Goal: Task Accomplishment & Management: Complete application form

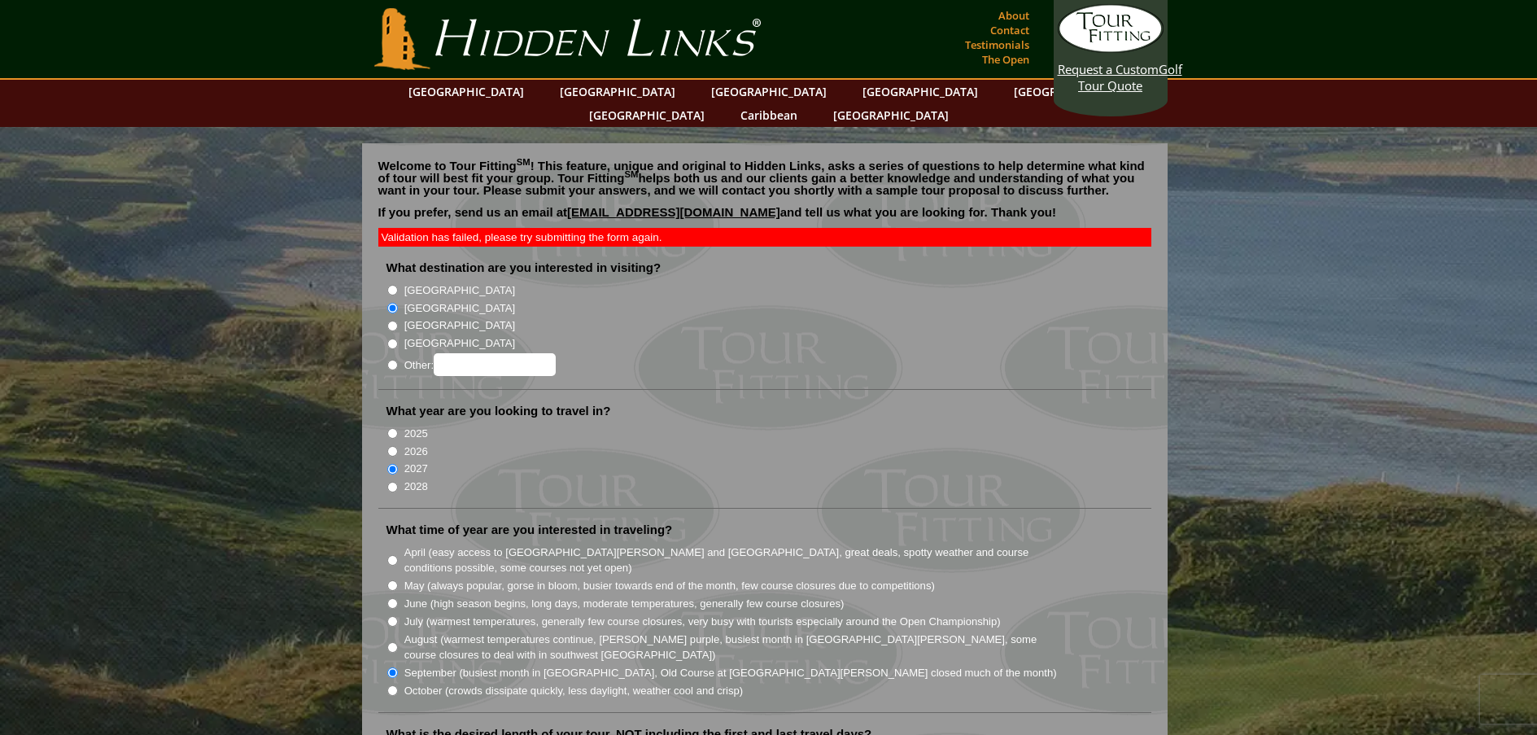
drag, startPoint x: 755, startPoint y: 225, endPoint x: 757, endPoint y: 238, distance: 13.1
click at [391, 446] on input "2026" at bounding box center [392, 451] width 11 height 11
radio input "true"
click at [393, 464] on input "2027" at bounding box center [392, 469] width 11 height 11
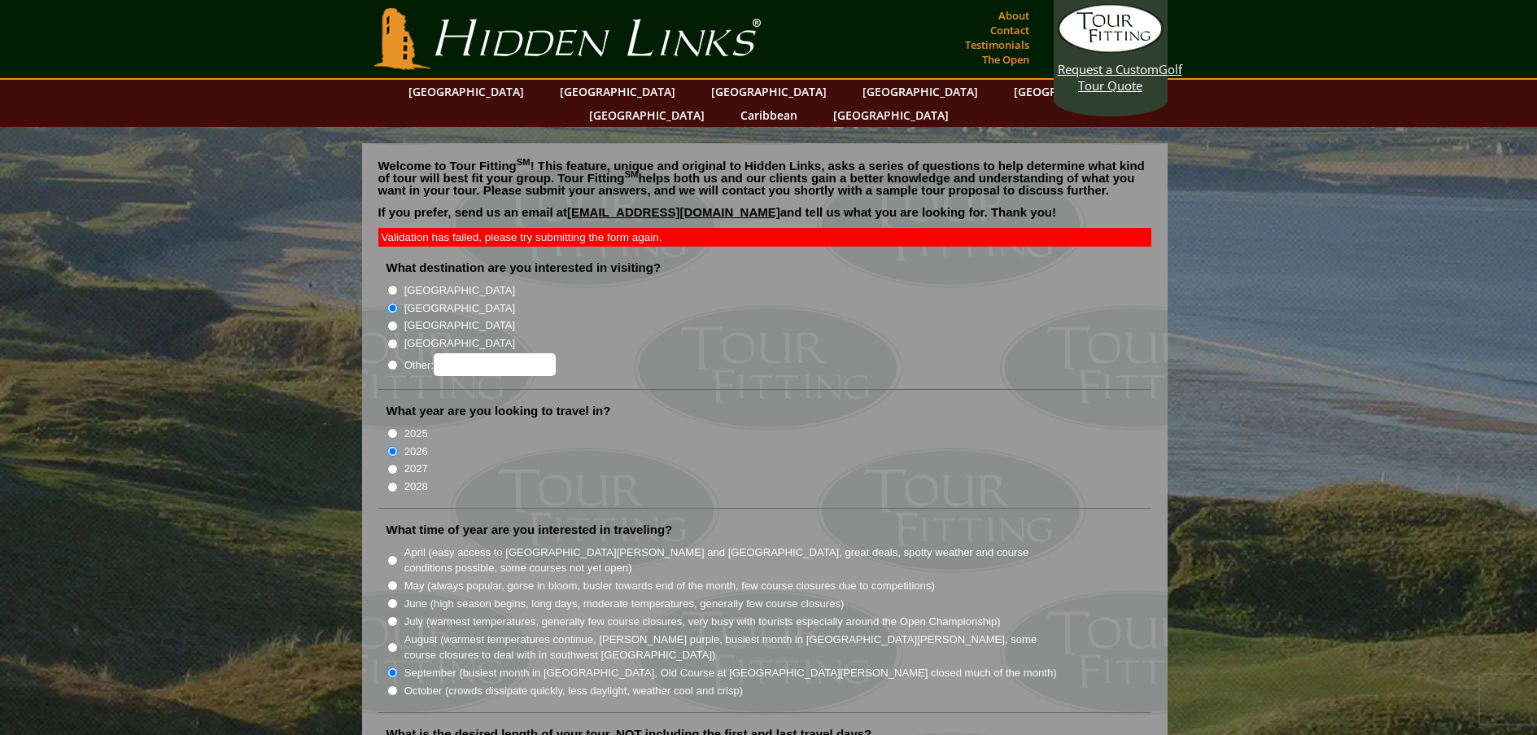
radio input "true"
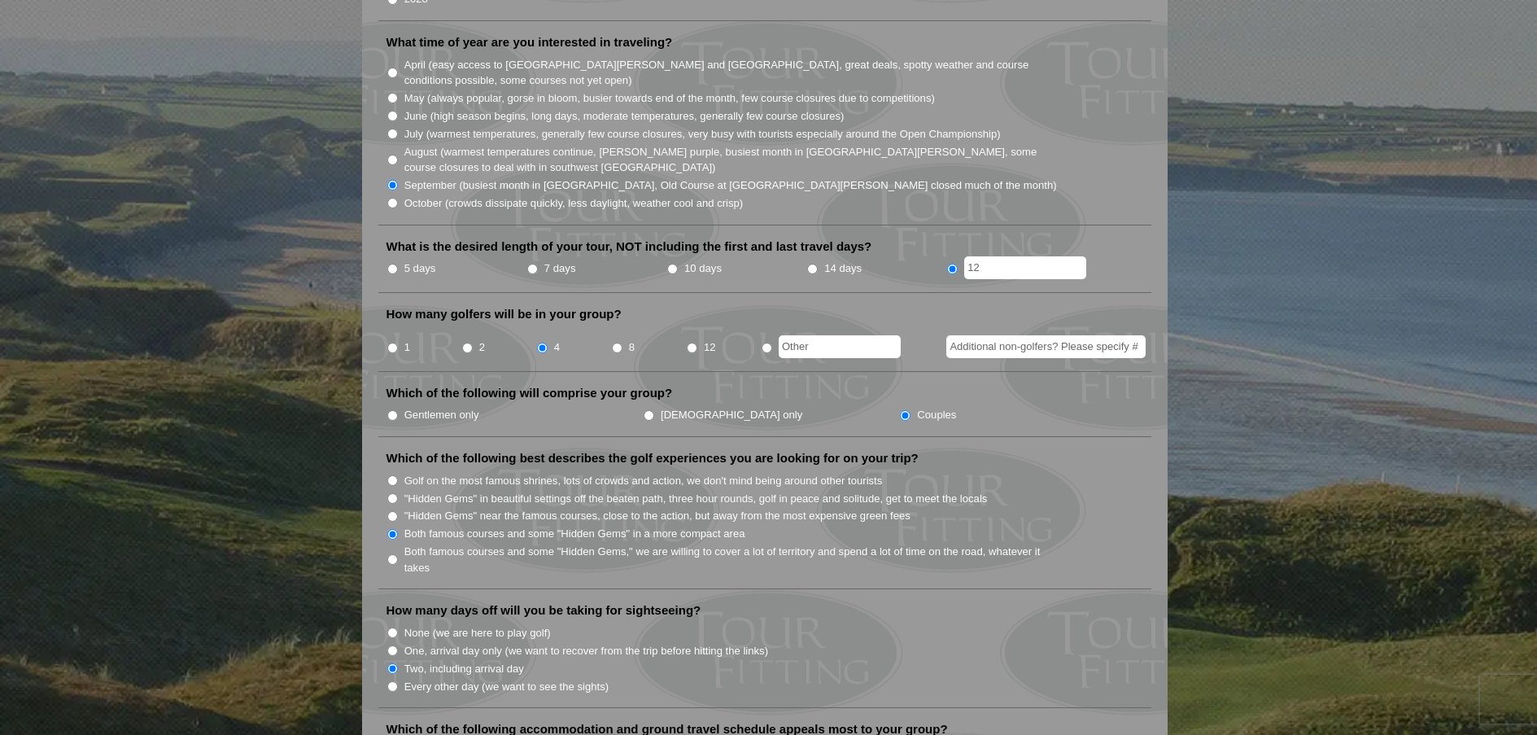
scroll to position [488, 0]
click at [925, 404] on ul "Gentlemen only [DEMOGRAPHIC_DATA] only Couples" at bounding box center [771, 413] width 770 height 18
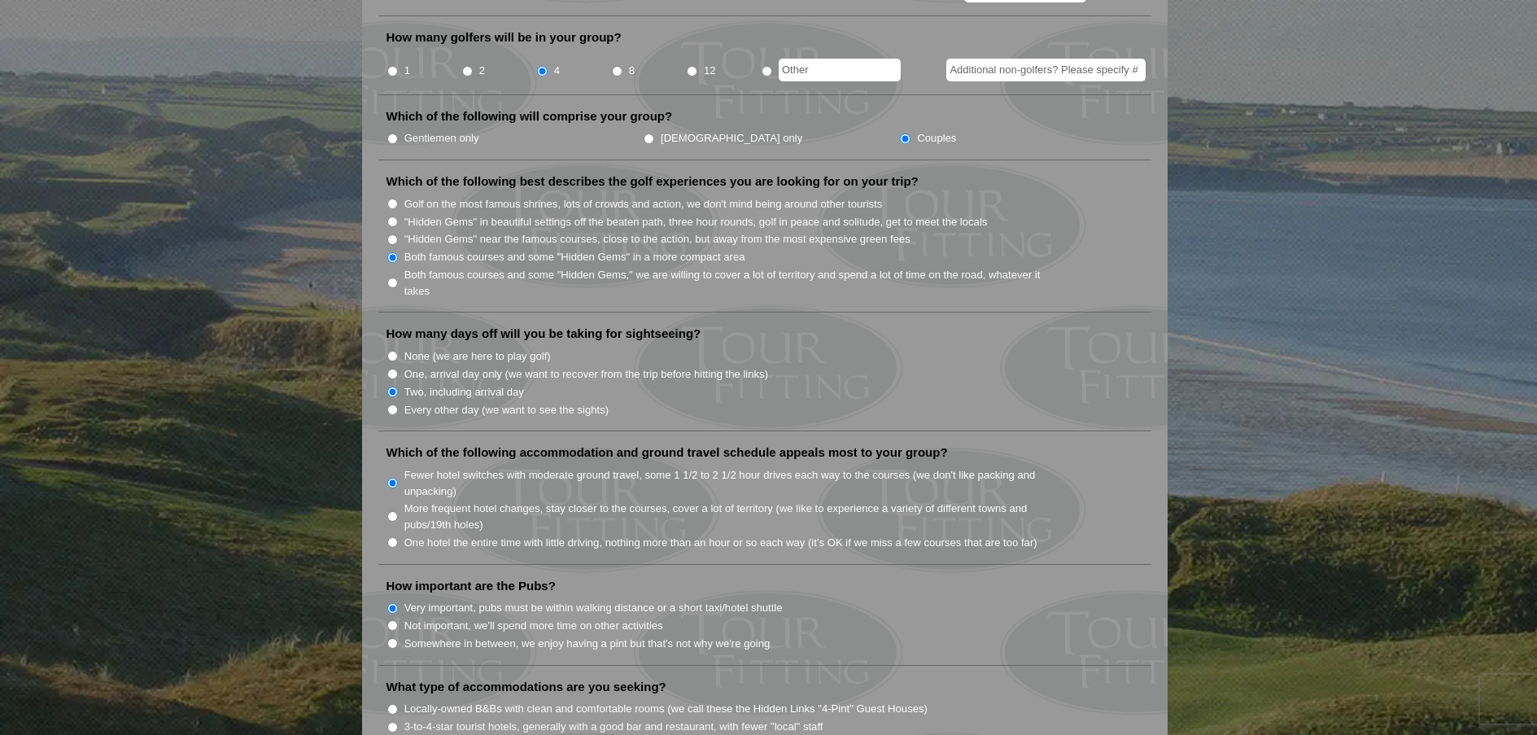
scroll to position [814, 0]
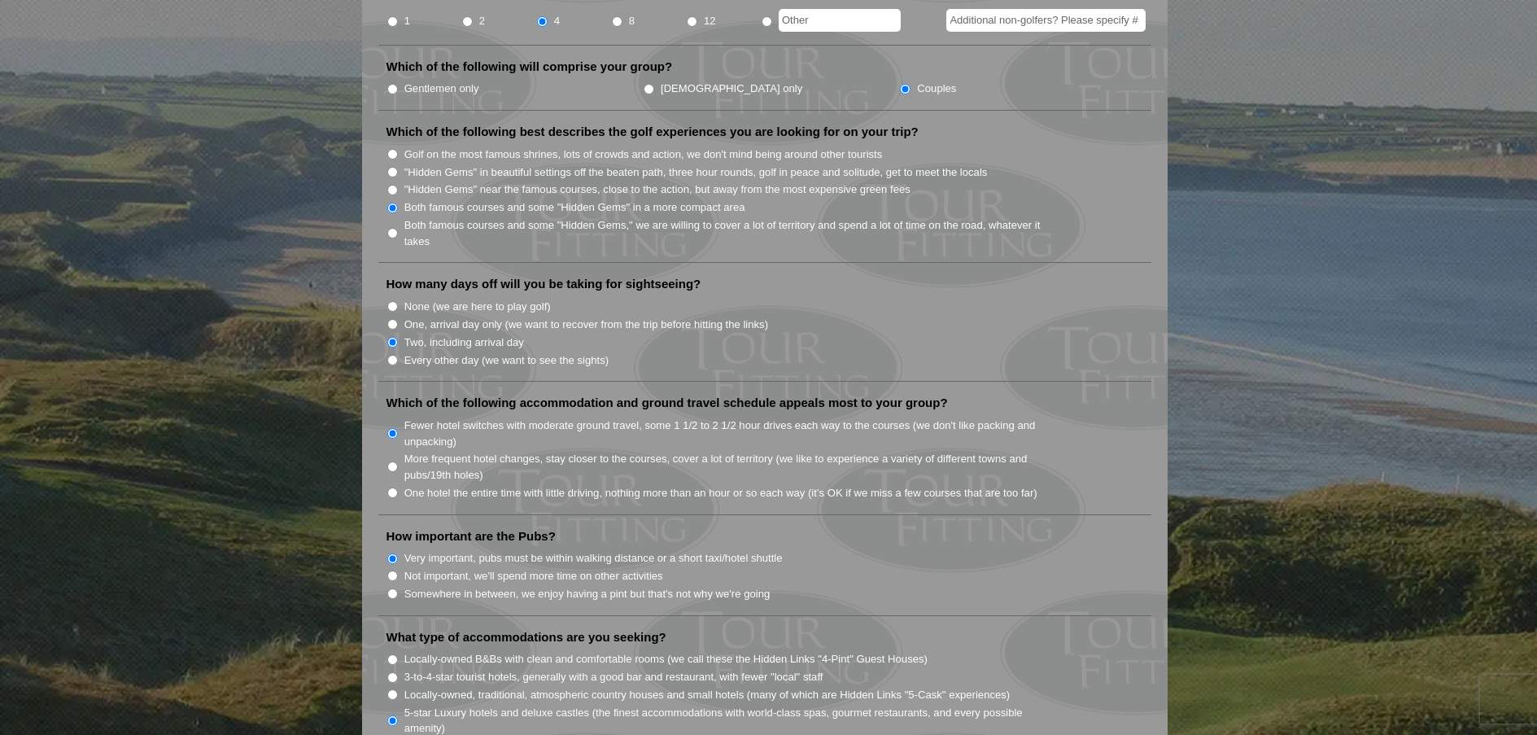
drag, startPoint x: 390, startPoint y: 338, endPoint x: 400, endPoint y: 340, distance: 10.1
click at [391, 355] on input "Every other day (we want to see the sights)" at bounding box center [392, 360] width 11 height 11
radio input "true"
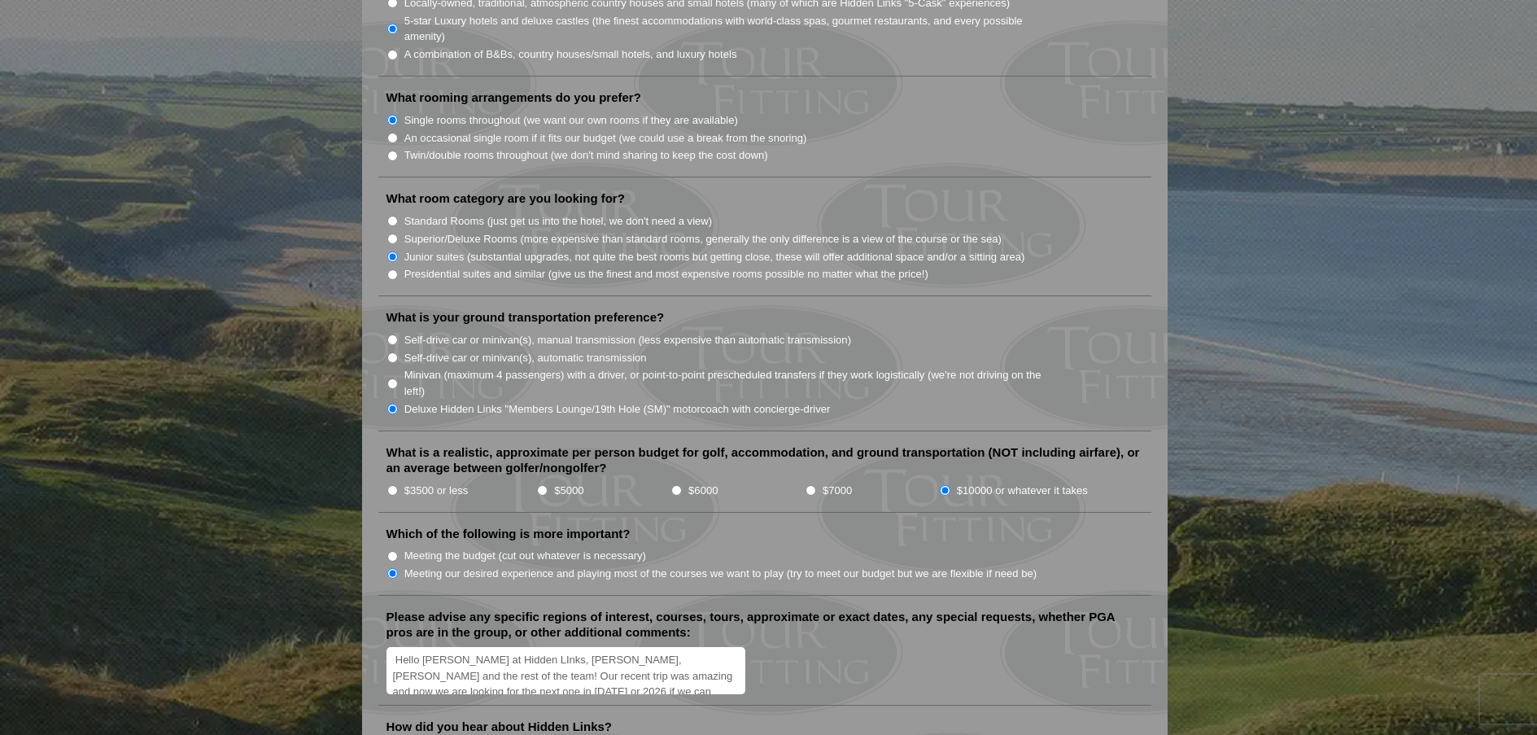
scroll to position [1546, 0]
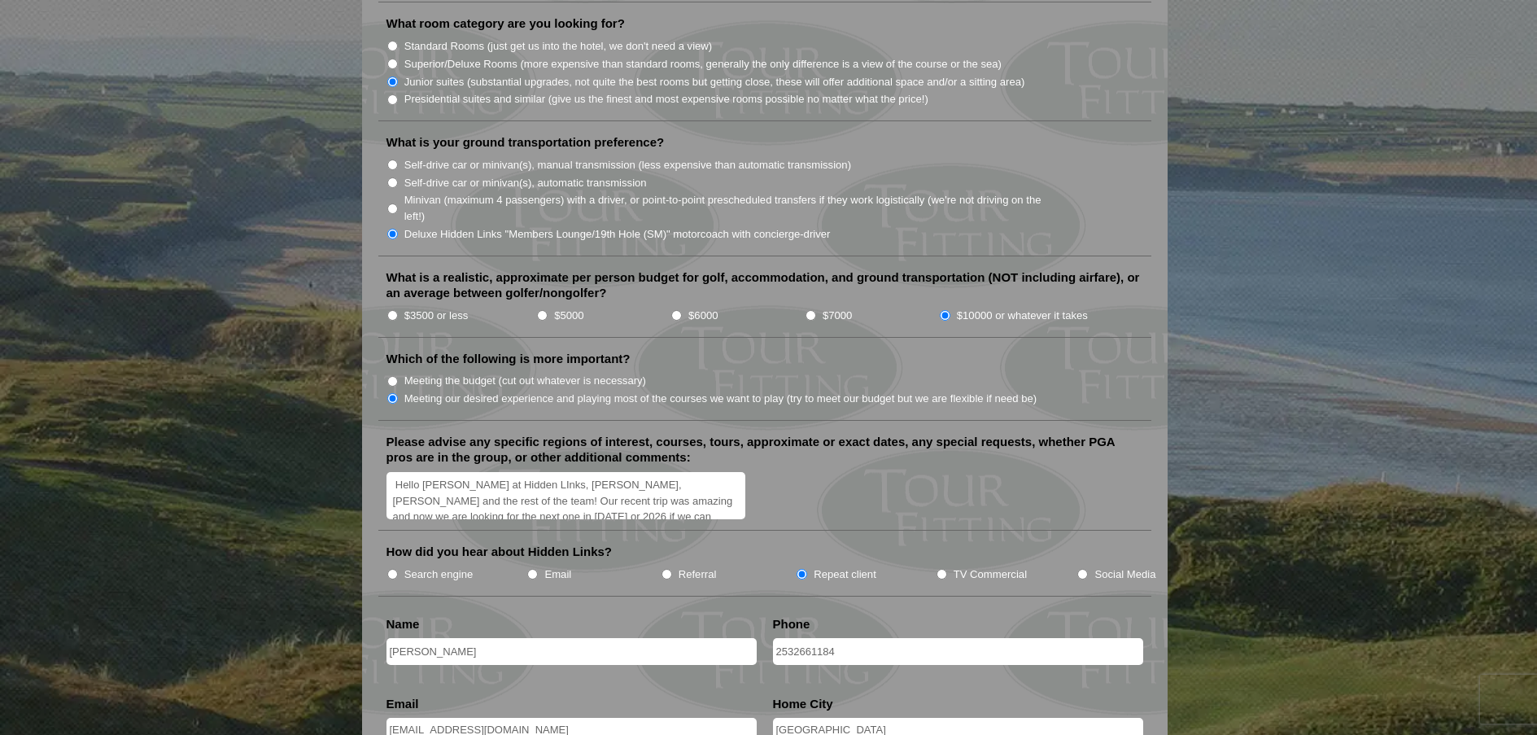
scroll to position [1708, 0]
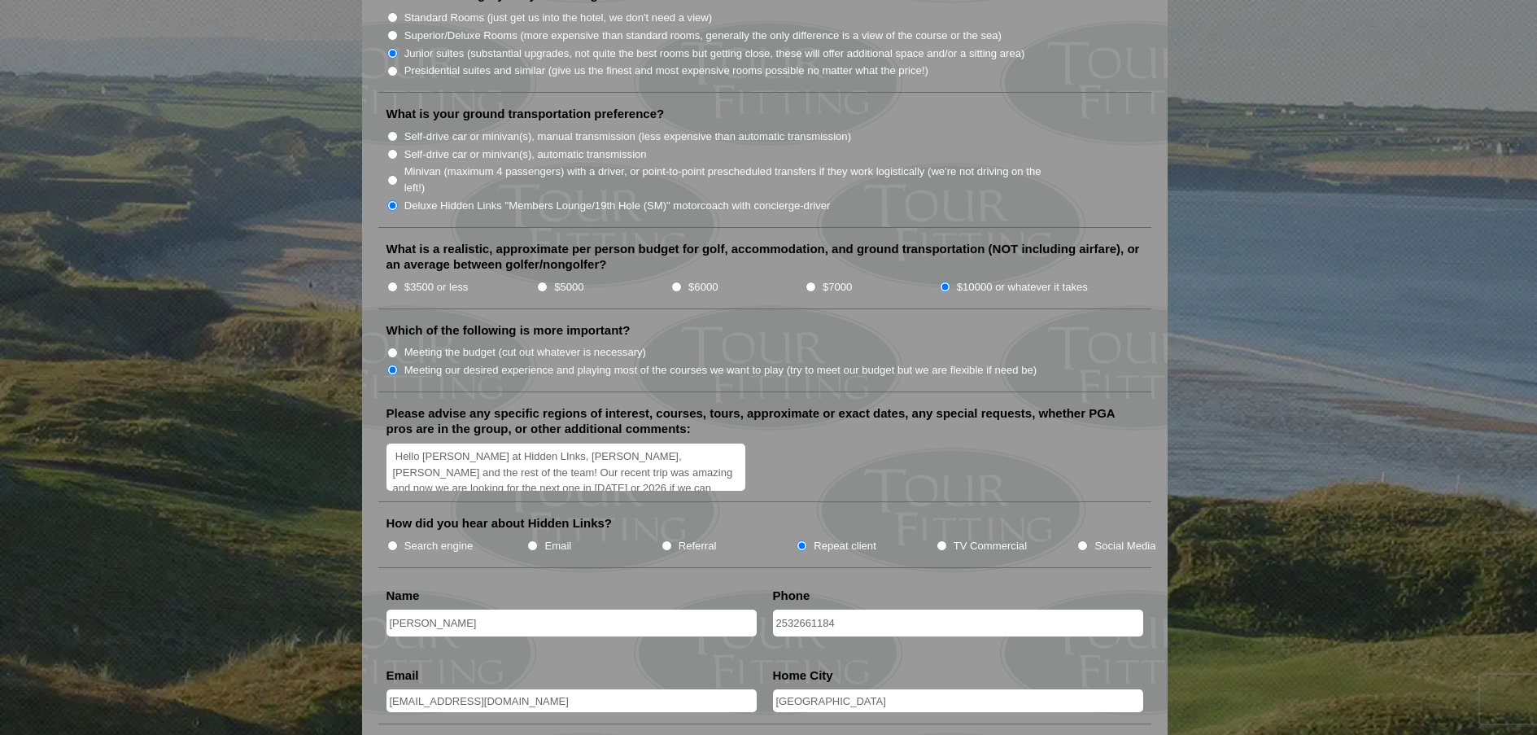
click at [700, 456] on textarea "Hello [PERSON_NAME] at Hidden LInks, [PERSON_NAME], [PERSON_NAME] and the rest …" at bounding box center [566, 467] width 360 height 48
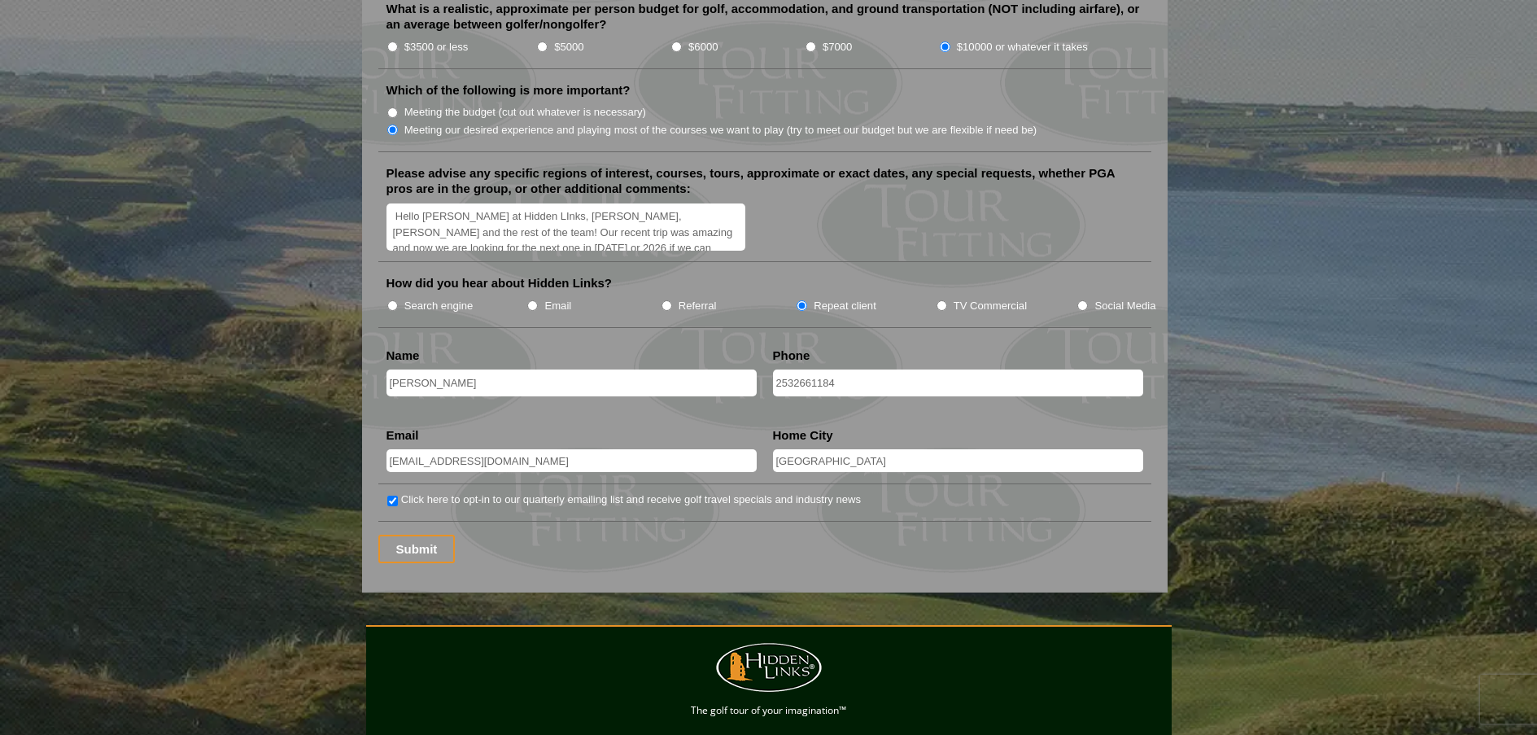
scroll to position [1952, 0]
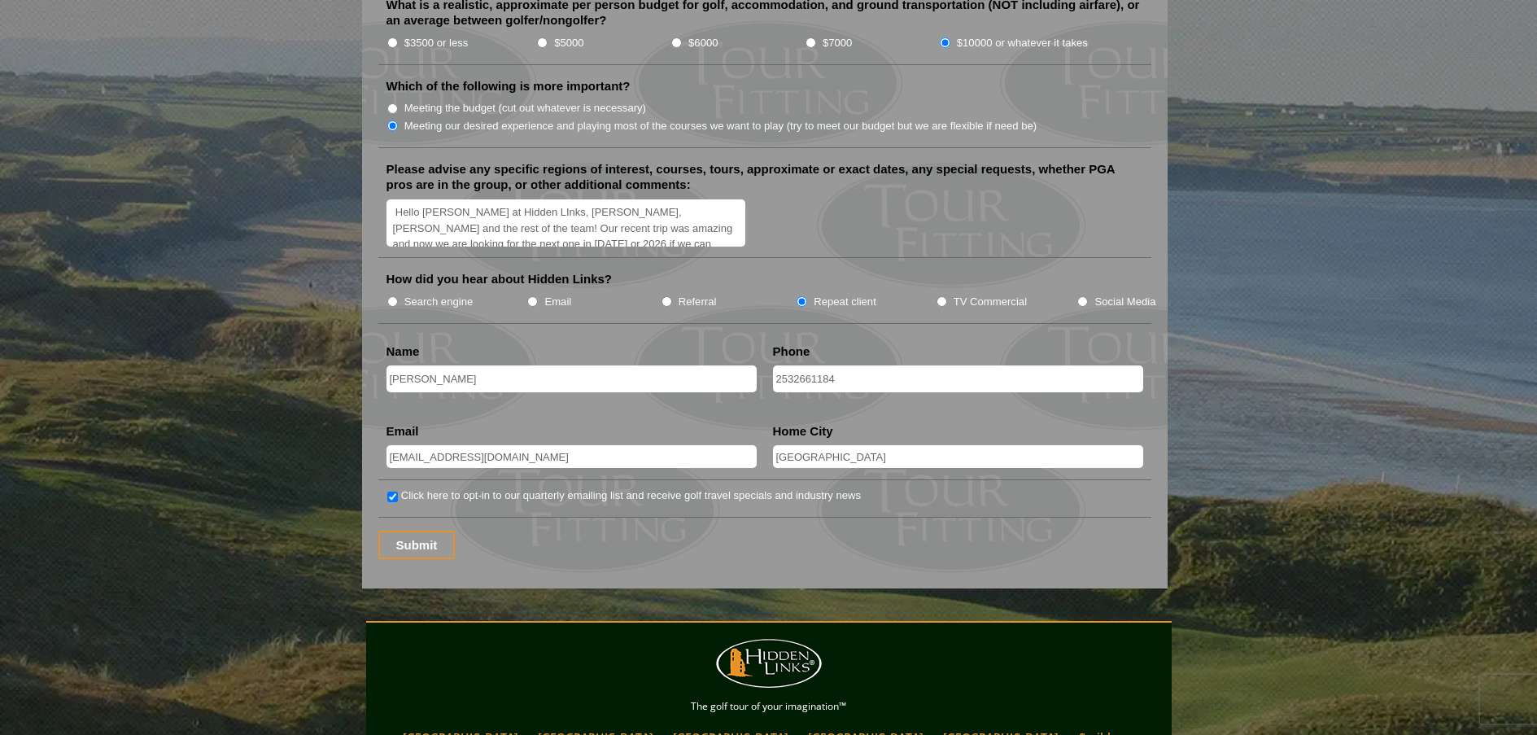
click at [574, 199] on textarea "Hello [PERSON_NAME] at Hidden LInks, [PERSON_NAME], [PERSON_NAME] and the rest …" at bounding box center [566, 223] width 360 height 48
click at [426, 530] on input "Submit" at bounding box center [416, 544] width 77 height 28
